Goal: Information Seeking & Learning: Check status

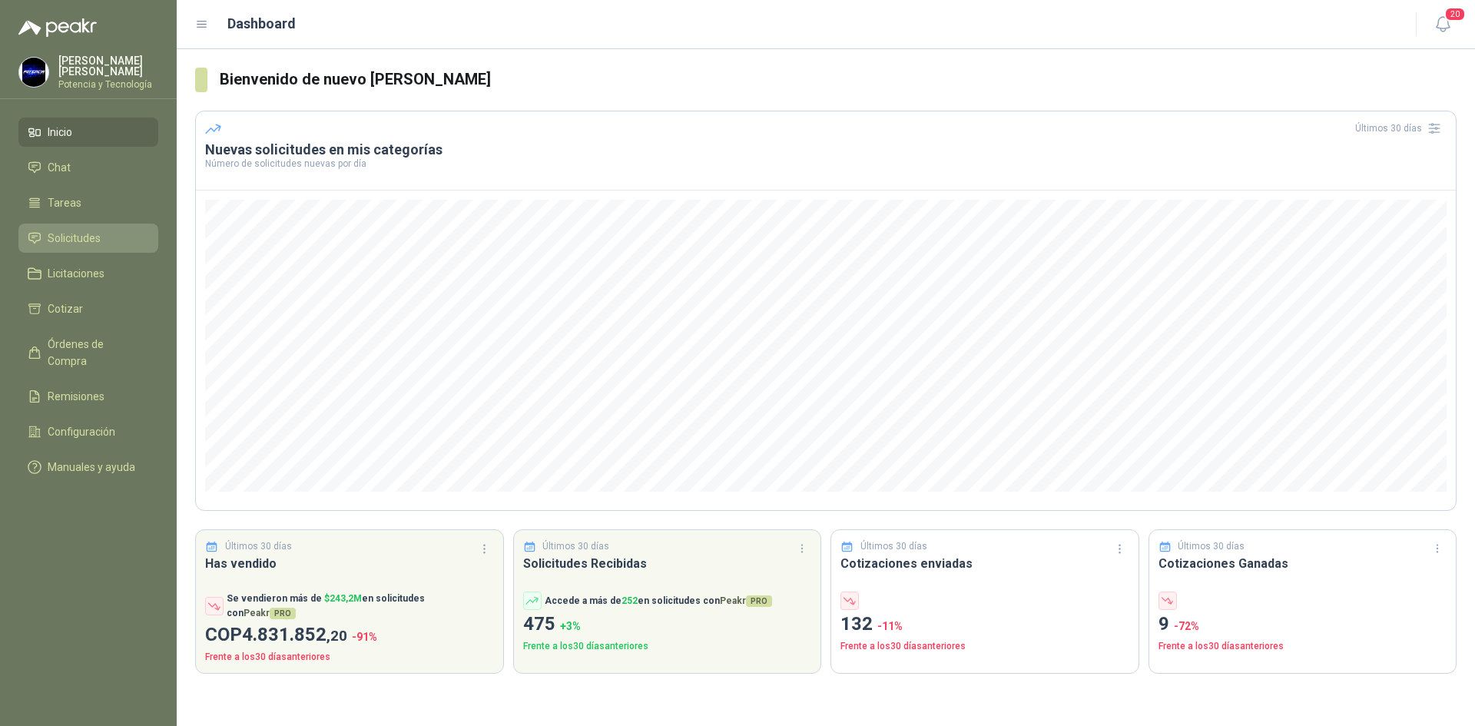
click at [102, 235] on li "Solicitudes" at bounding box center [88, 238] width 121 height 17
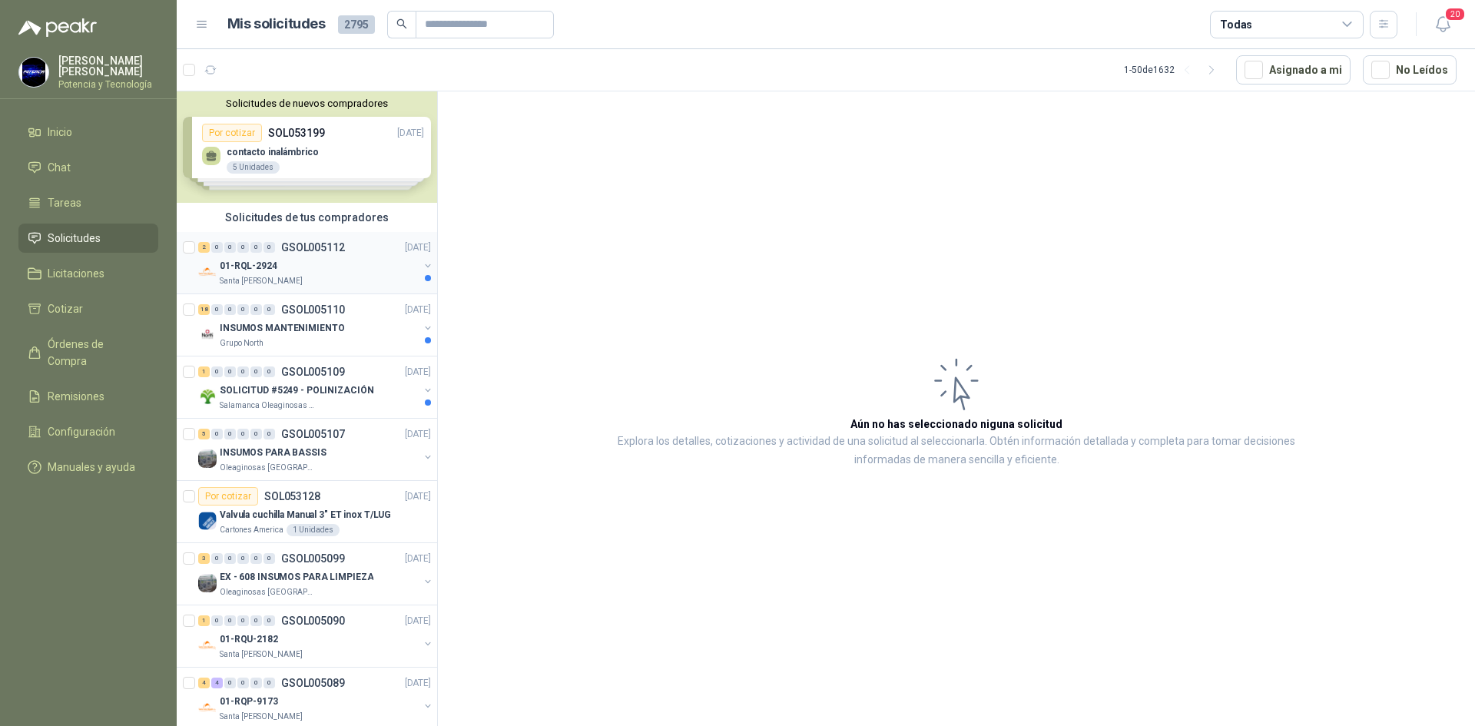
click at [328, 275] on div "Santa [PERSON_NAME]" at bounding box center [319, 281] width 199 height 12
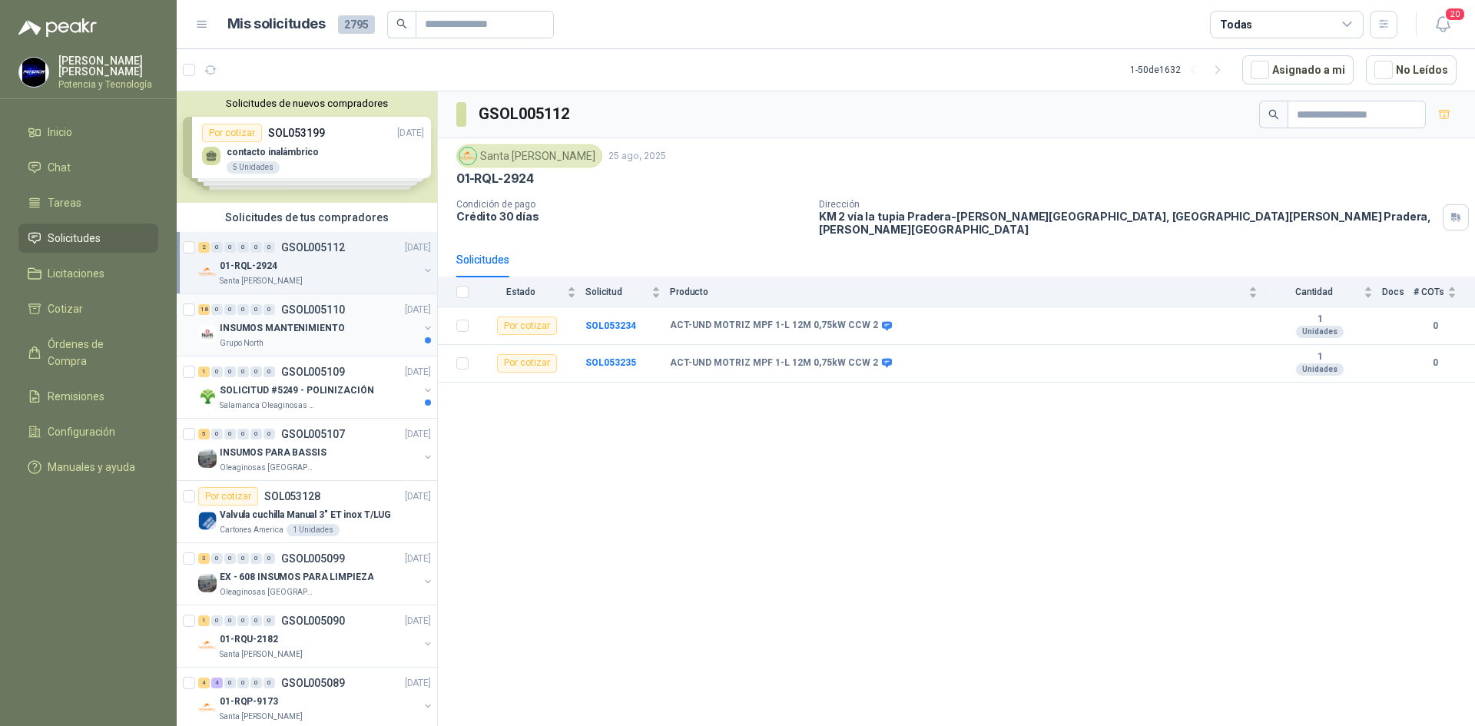
click at [292, 337] on div "Grupo North" at bounding box center [319, 343] width 199 height 12
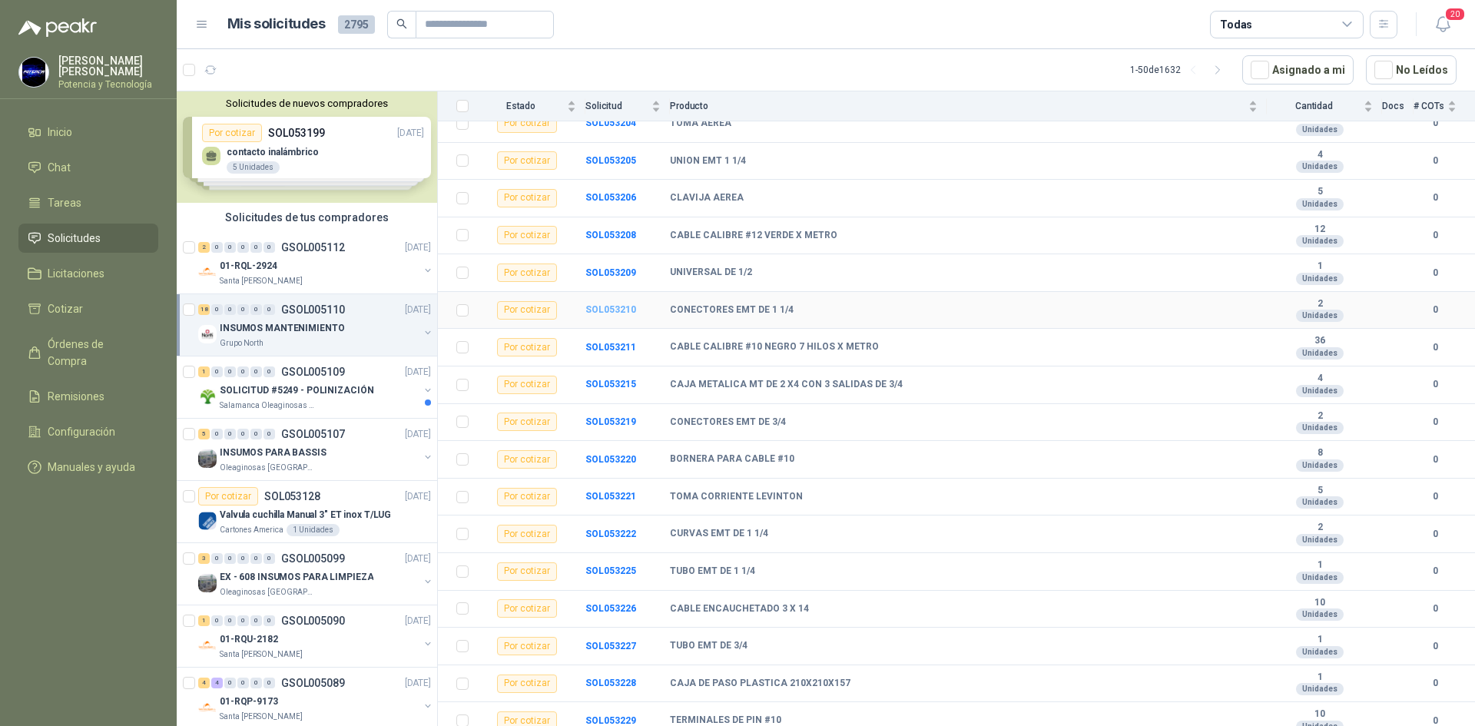
scroll to position [237, 0]
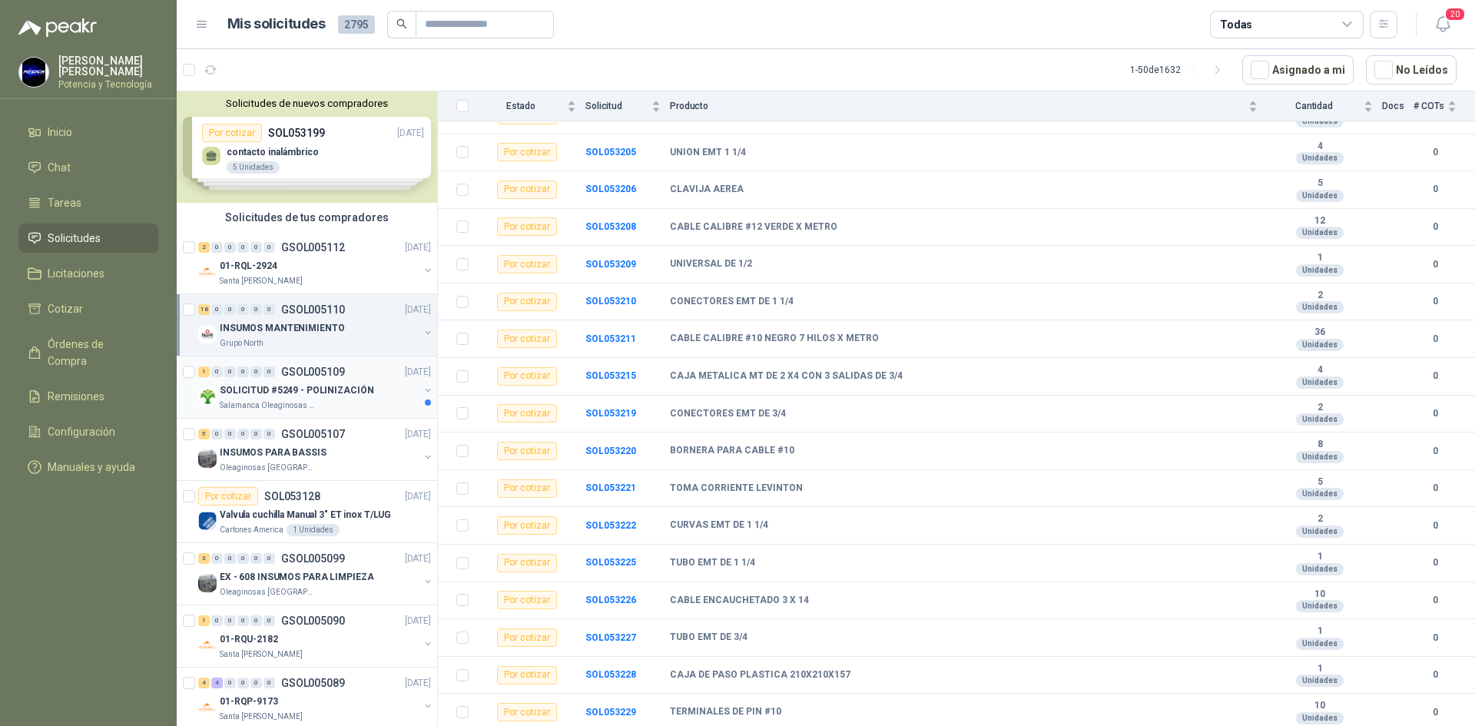
click at [290, 397] on p "SOLICITUD #5249 - POLINIZACIÓN" at bounding box center [297, 390] width 154 height 15
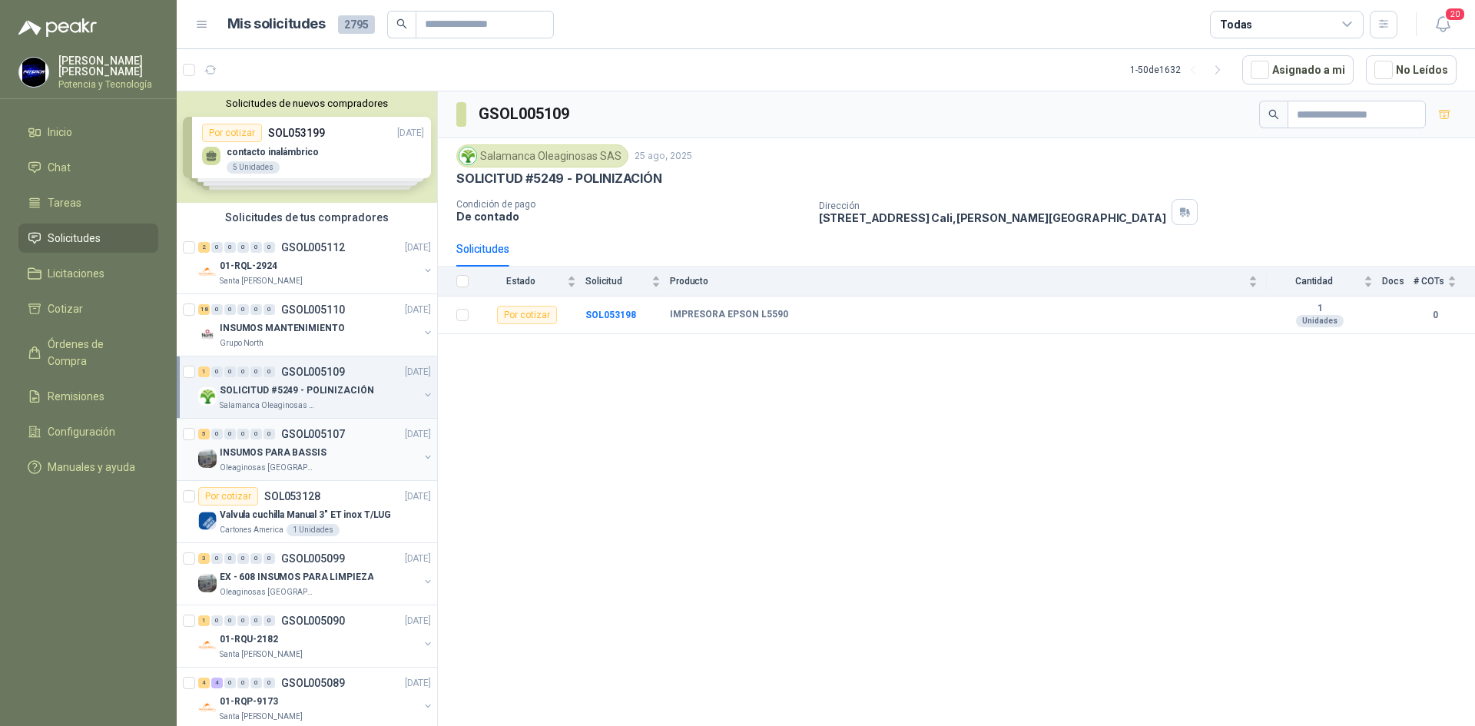
click at [284, 460] on div "INSUMOS PARA BASSIS" at bounding box center [319, 452] width 199 height 18
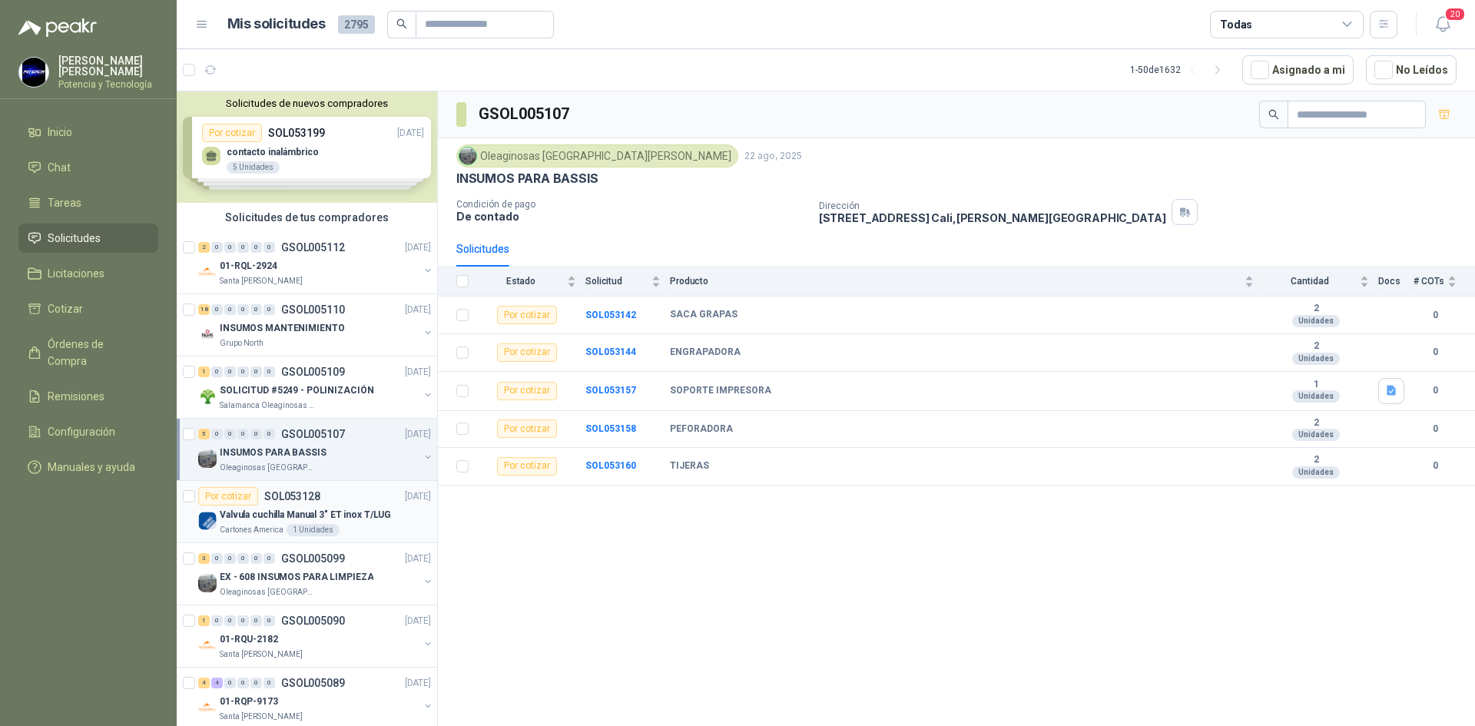
click at [244, 523] on div "Valvula cuchilla Manual 3" ET inox T/LUG" at bounding box center [325, 515] width 211 height 18
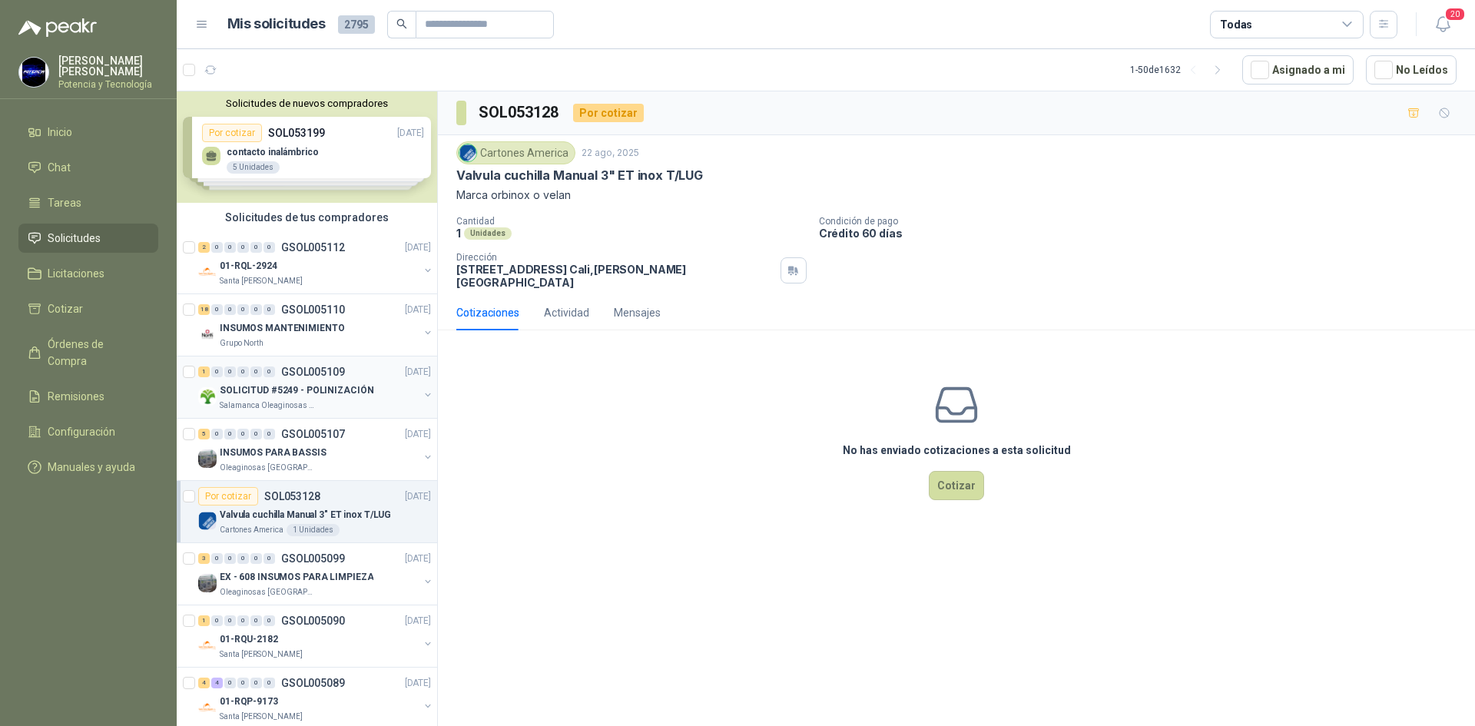
click at [256, 396] on p "SOLICITUD #5249 - POLINIZACIÓN" at bounding box center [297, 390] width 154 height 15
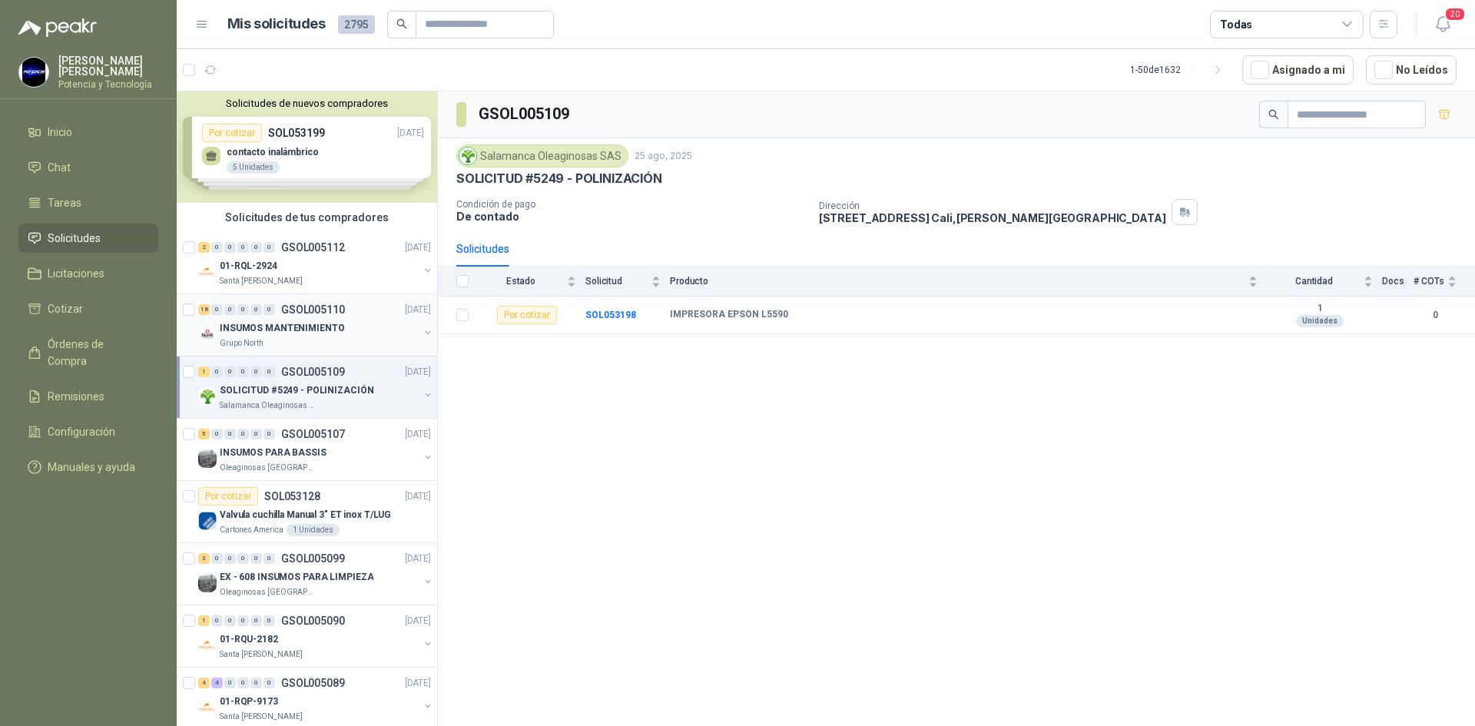
click at [304, 340] on div "Grupo North" at bounding box center [319, 343] width 199 height 12
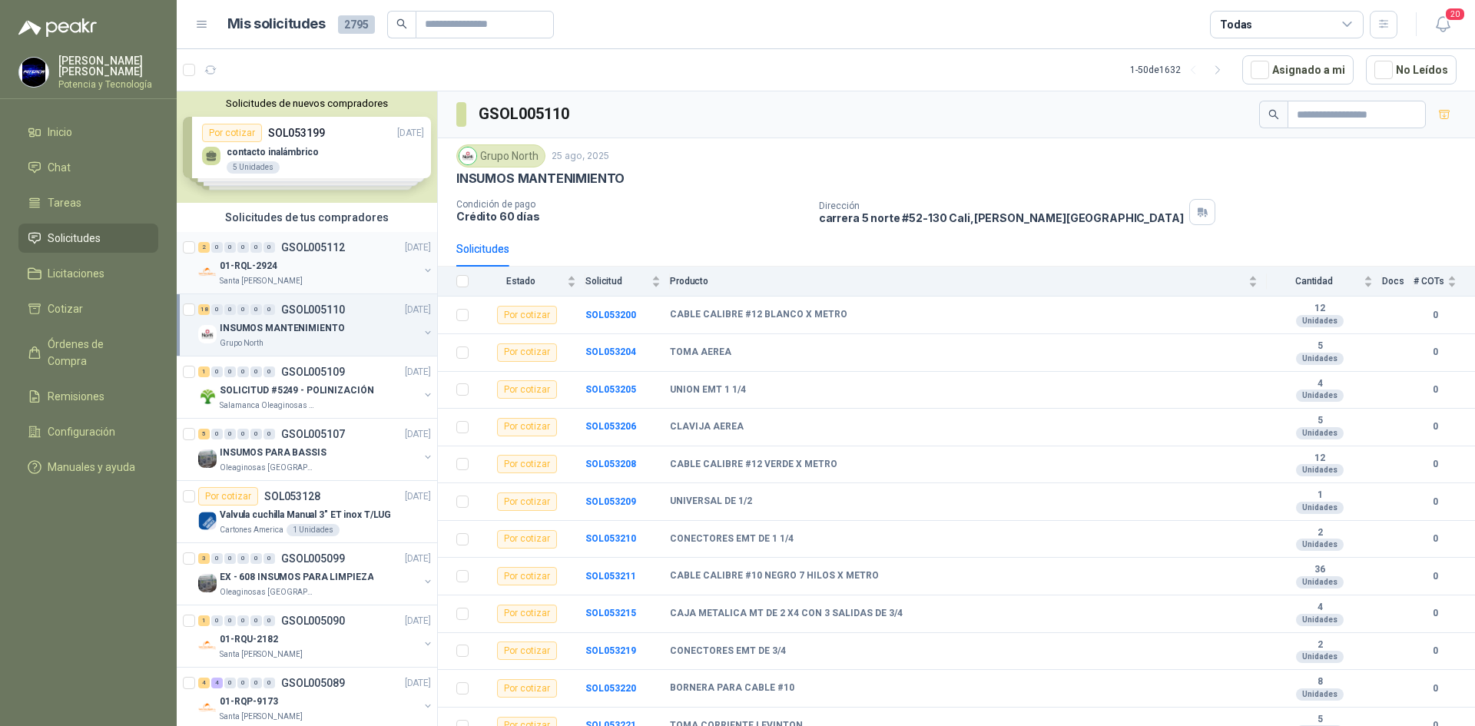
click at [279, 267] on div "01-RQL-2924" at bounding box center [319, 266] width 199 height 18
